Goal: Navigation & Orientation: Find specific page/section

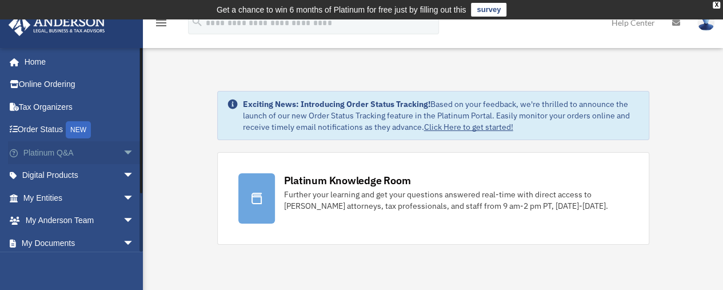
click at [65, 156] on link "Platinum Q&A arrow_drop_down" at bounding box center [80, 152] width 144 height 23
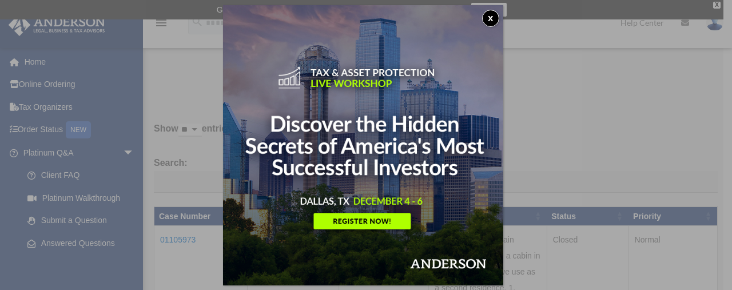
click at [496, 17] on button "x" at bounding box center [490, 18] width 17 height 17
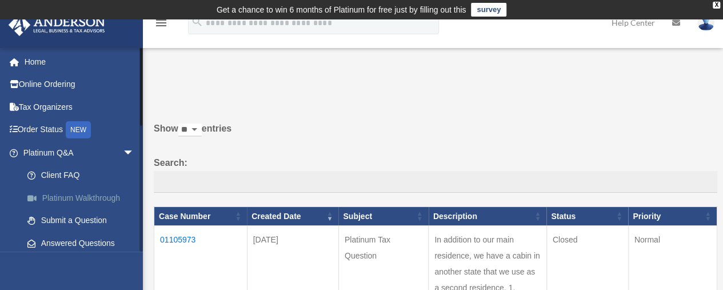
click at [85, 196] on link "Platinum Walkthrough" at bounding box center [84, 197] width 136 height 23
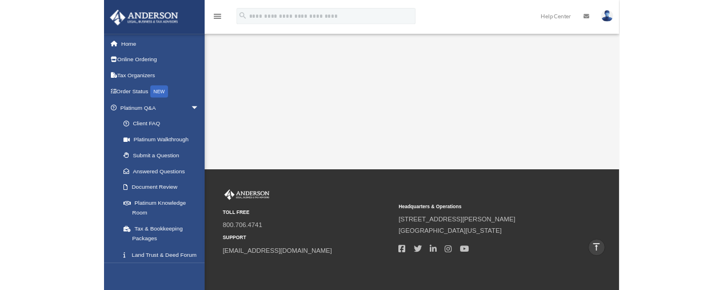
scroll to position [231, 0]
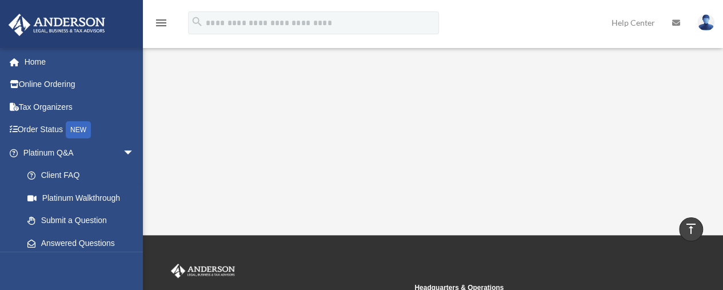
click at [444, 172] on div "<span data-mce-type="bookmark" style="display: inline-block; width: 0px; overfl…" at bounding box center [431, 21] width 555 height 341
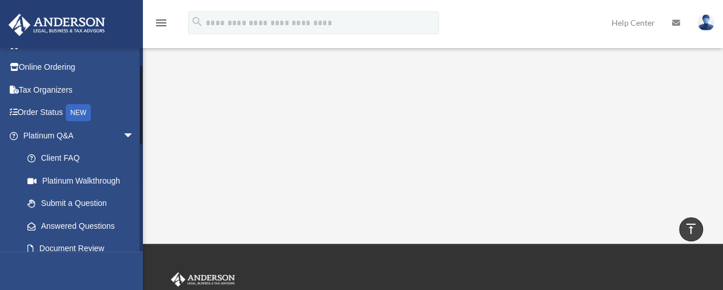
scroll to position [0, 0]
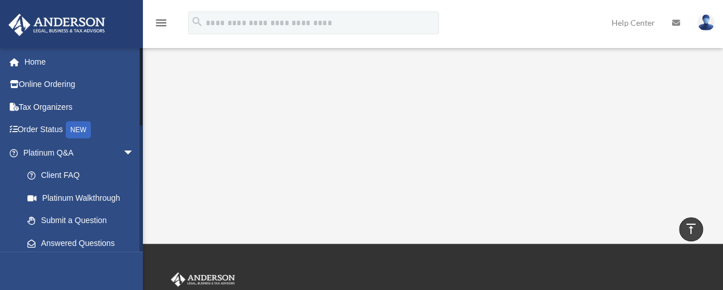
drag, startPoint x: 141, startPoint y: 163, endPoint x: 149, endPoint y: 85, distance: 78.2
click at [149, 85] on div "Platinum Walkthrough [PERSON_NAME][EMAIL_ADDRESS][DOMAIN_NAME] Sign Out [PERSON…" at bounding box center [361, 20] width 723 height 389
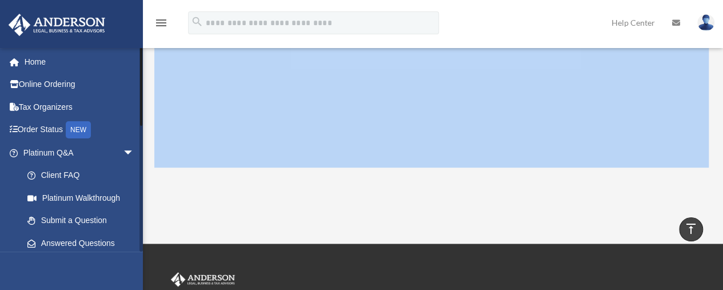
drag, startPoint x: 143, startPoint y: 97, endPoint x: 141, endPoint y: 76, distance: 20.7
click at [141, 76] on div "Platinum Walkthrough [PERSON_NAME][EMAIL_ADDRESS][DOMAIN_NAME] Sign Out [PERSON…" at bounding box center [361, 20] width 723 height 389
click at [70, 89] on link "Online Ordering" at bounding box center [80, 84] width 144 height 23
